Goal: Information Seeking & Learning: Learn about a topic

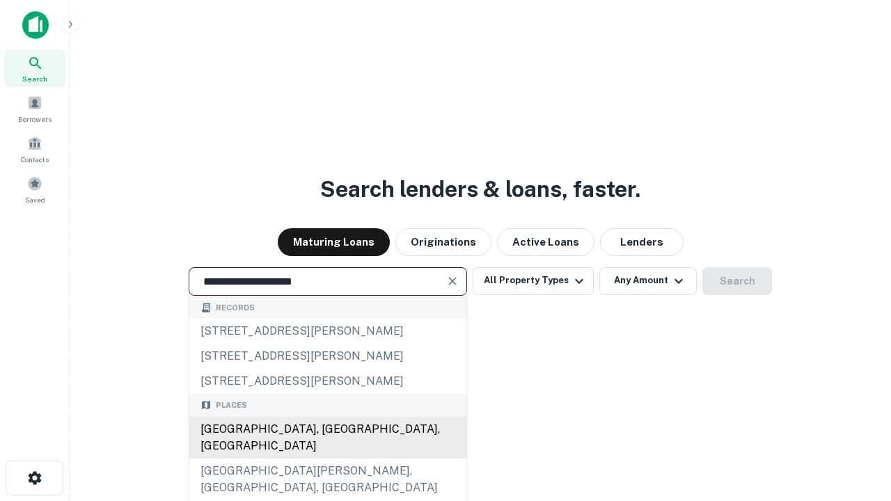
click at [327, 459] on div "[GEOGRAPHIC_DATA], [GEOGRAPHIC_DATA], [GEOGRAPHIC_DATA]" at bounding box center [327, 438] width 277 height 42
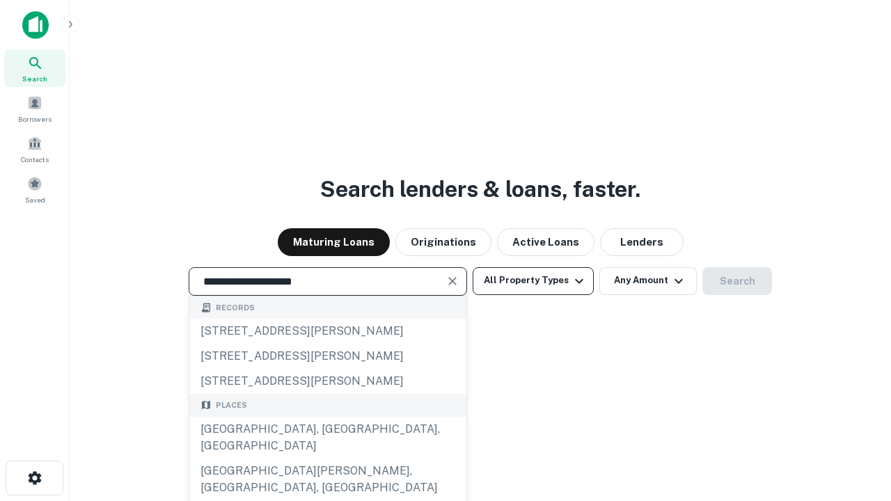
type input "**********"
click at [533, 280] on button "All Property Types" at bounding box center [532, 281] width 121 height 28
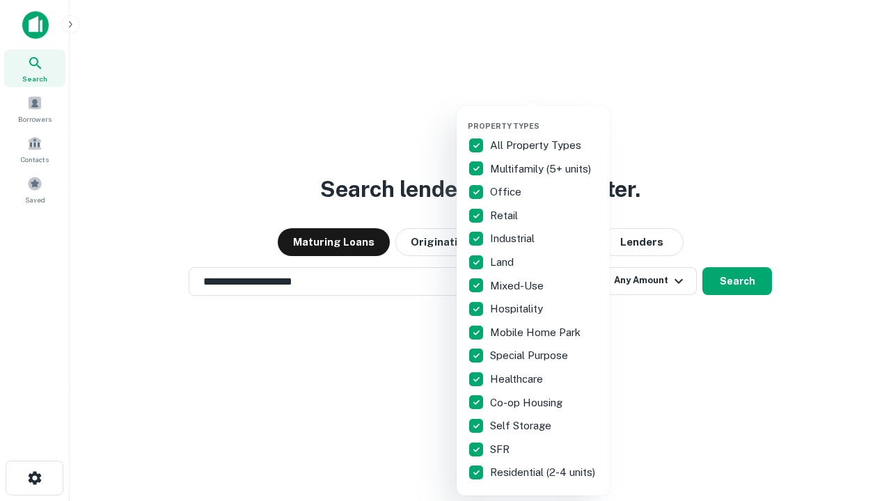
click at [544, 117] on button "button" at bounding box center [544, 117] width 153 height 1
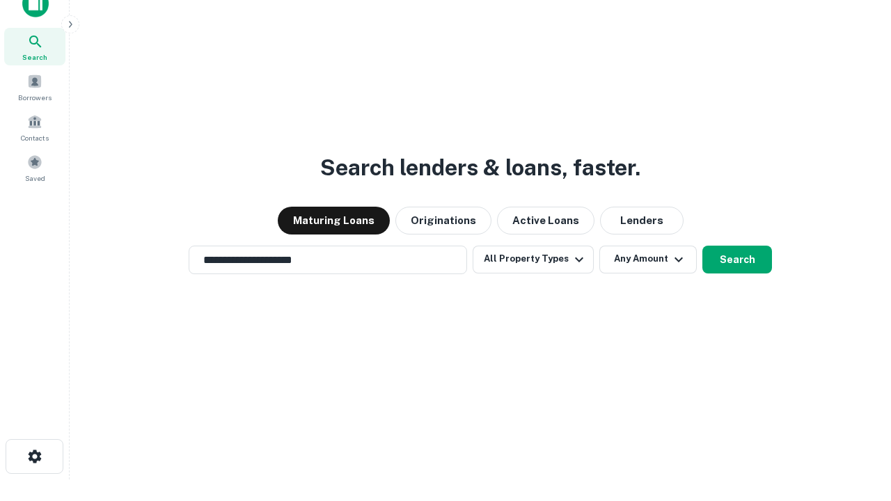
scroll to position [8, 168]
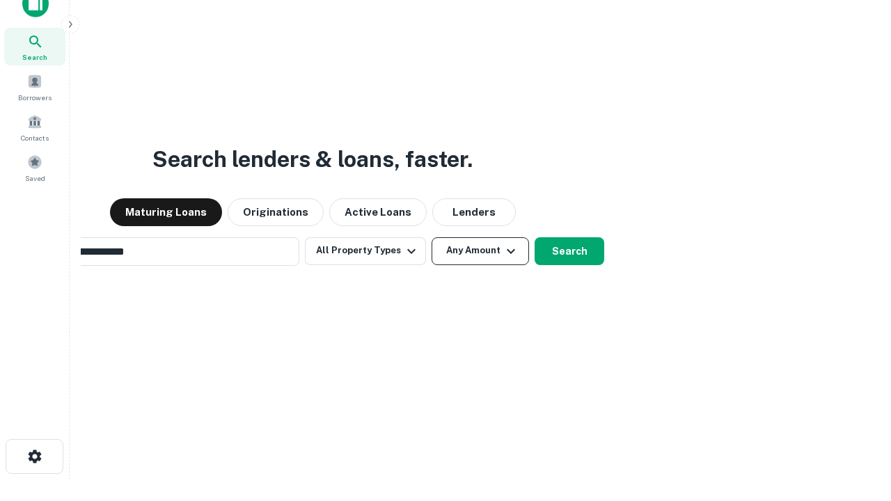
click at [431, 237] on button "Any Amount" at bounding box center [479, 251] width 97 height 28
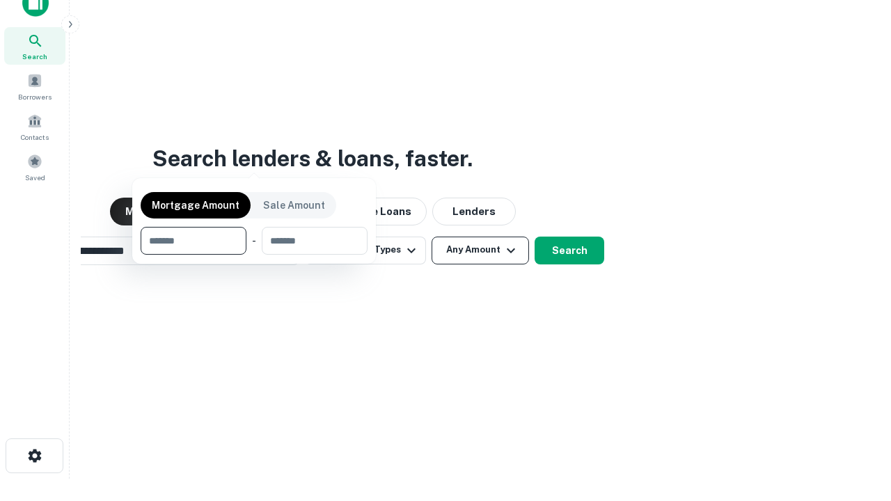
scroll to position [100, 394]
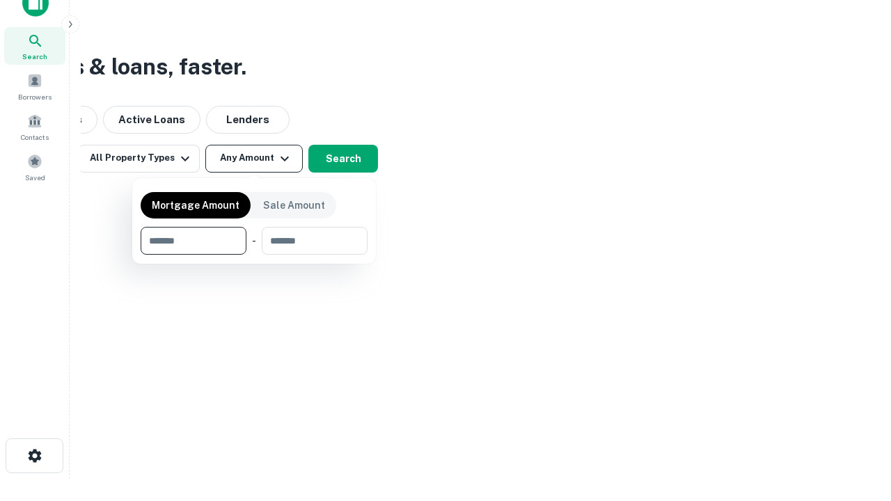
type input "*******"
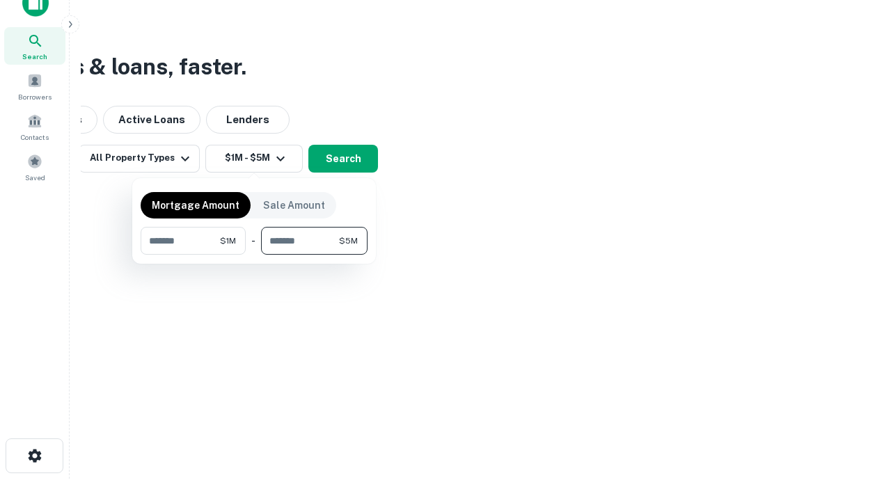
type input "*******"
click at [254, 255] on button "button" at bounding box center [254, 255] width 227 height 1
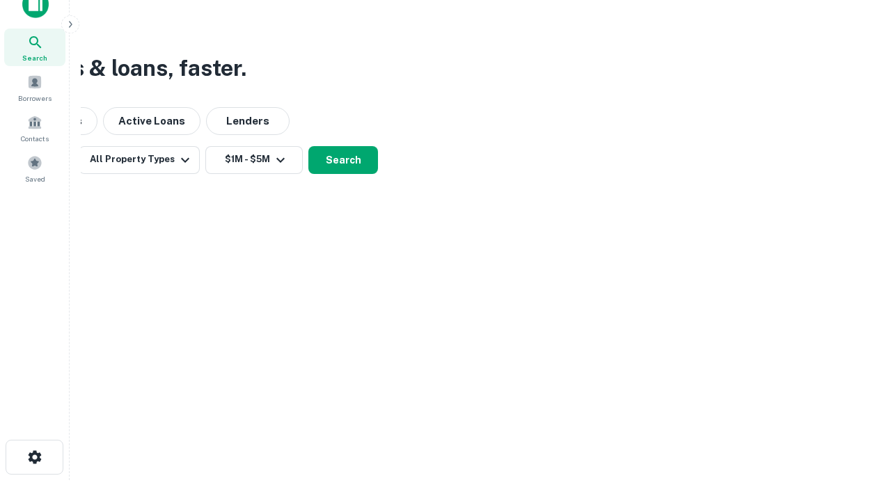
scroll to position [8, 257]
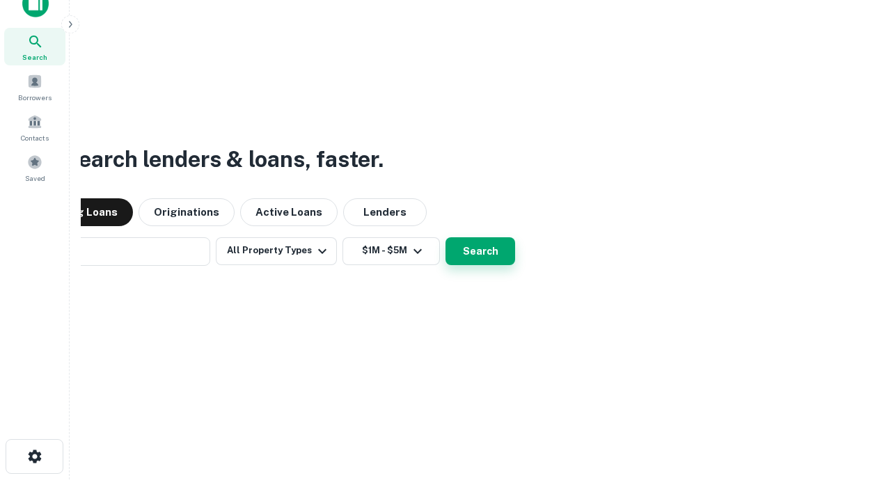
click at [445, 237] on button "Search" at bounding box center [480, 251] width 70 height 28
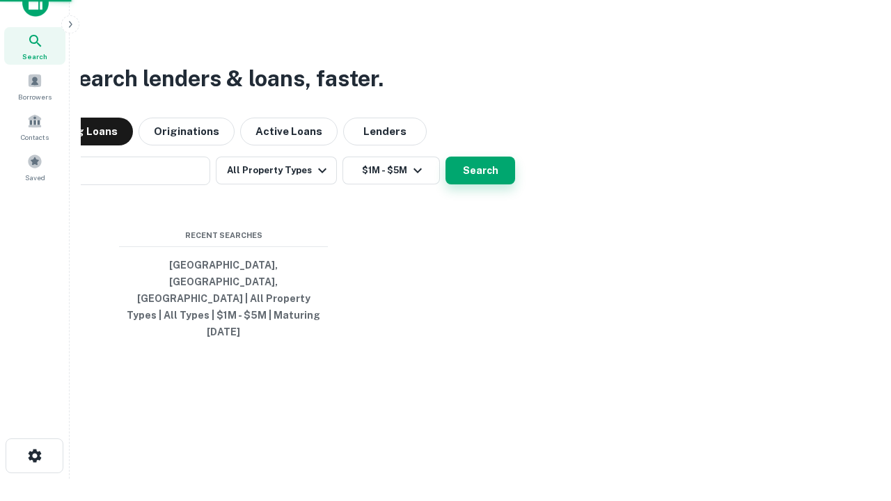
scroll to position [37, 394]
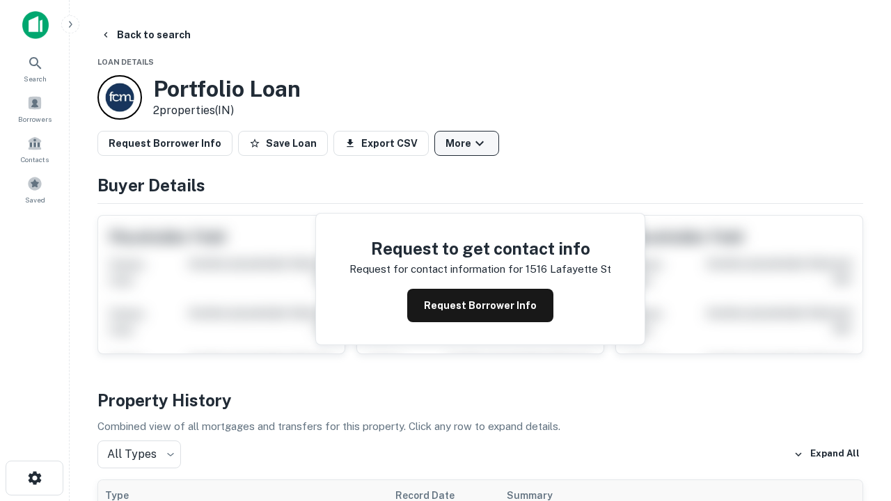
click at [466, 143] on button "More" at bounding box center [466, 143] width 65 height 25
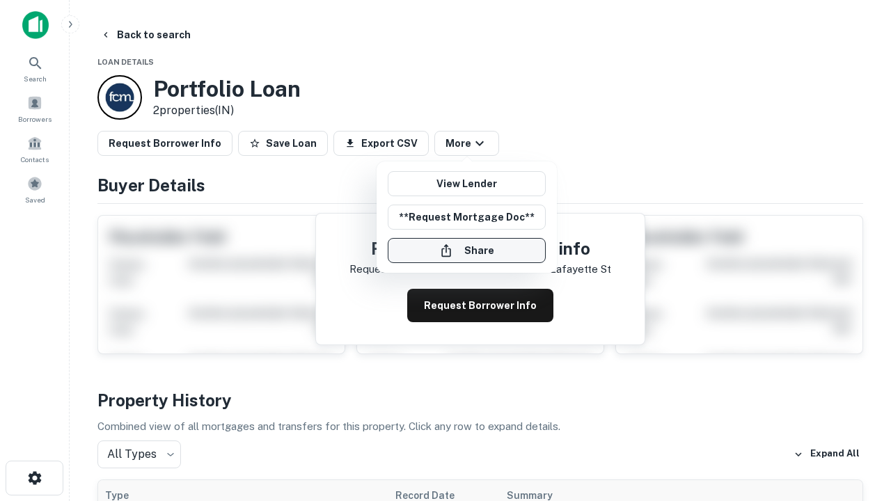
click at [466, 251] on button "Share" at bounding box center [467, 250] width 158 height 25
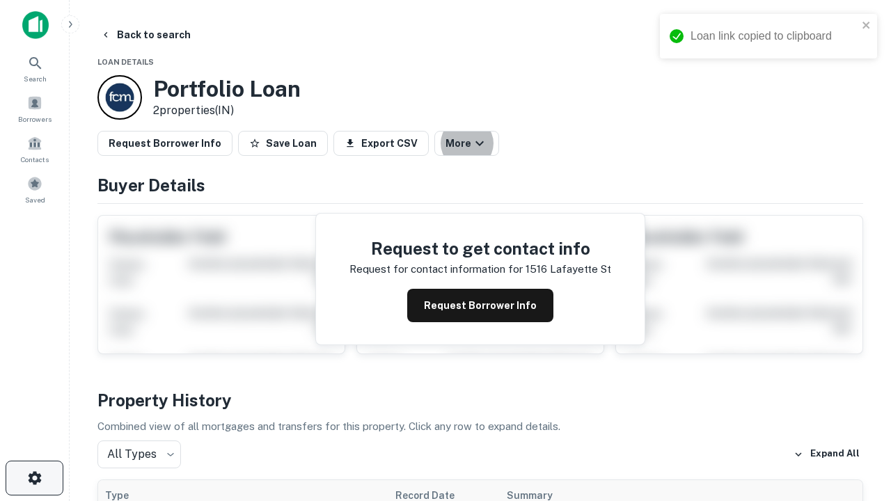
click at [34, 478] on icon "button" at bounding box center [34, 478] width 17 height 17
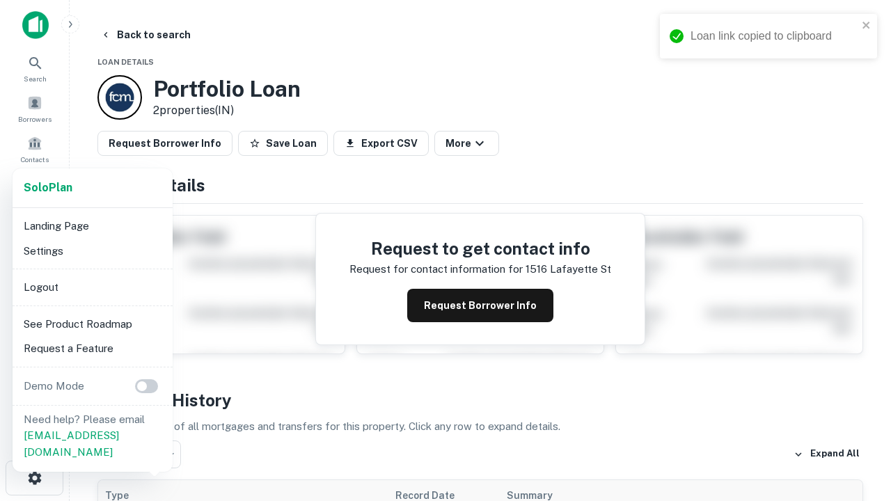
click at [92, 287] on li "Logout" at bounding box center [92, 287] width 149 height 25
